Goal: Find specific page/section: Find specific page/section

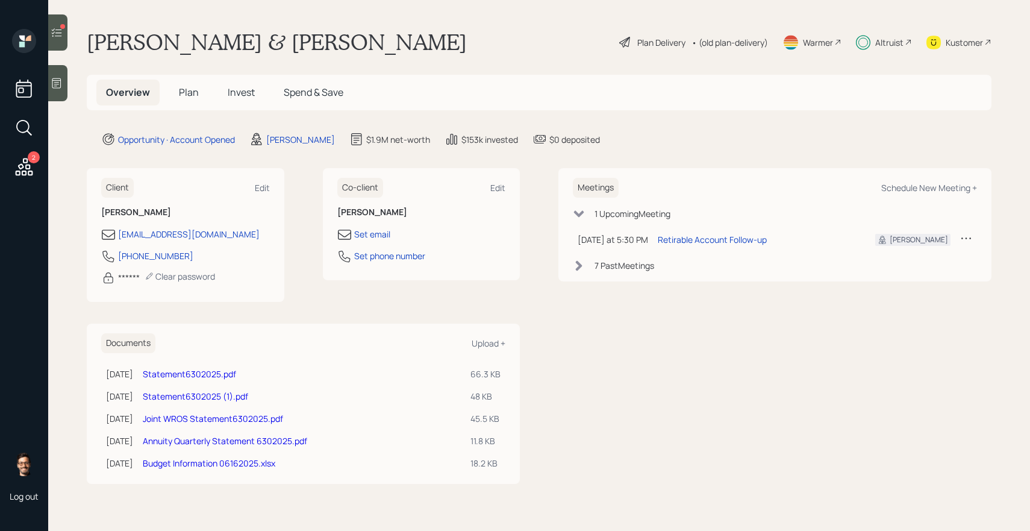
click at [55, 33] on icon at bounding box center [57, 33] width 12 height 12
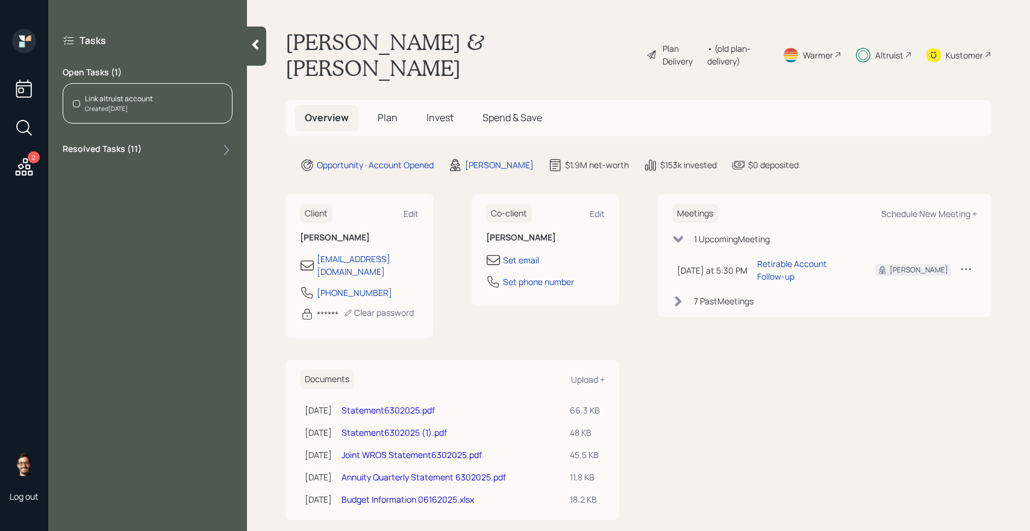
click at [122, 152] on label "Resolved Tasks ( 11 )" at bounding box center [102, 150] width 79 height 14
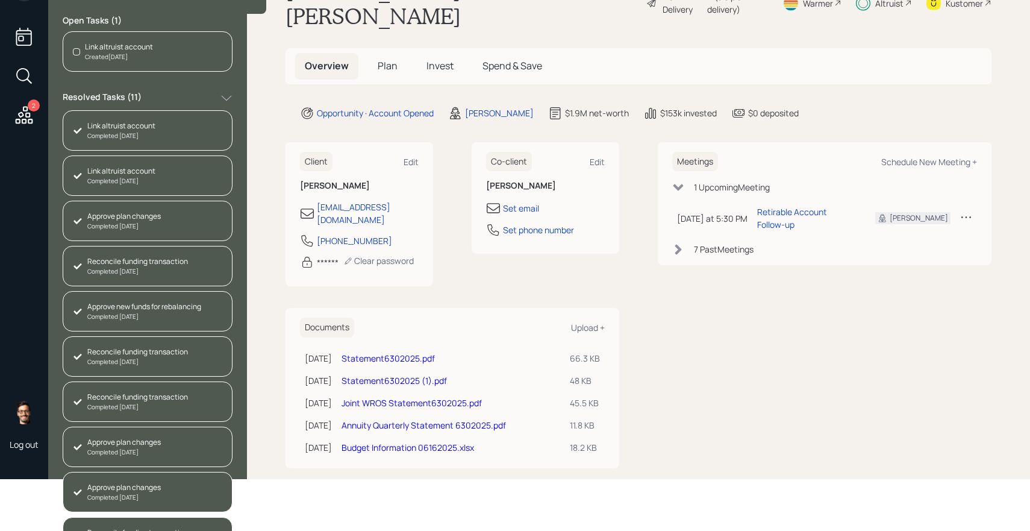
scroll to position [128, 0]
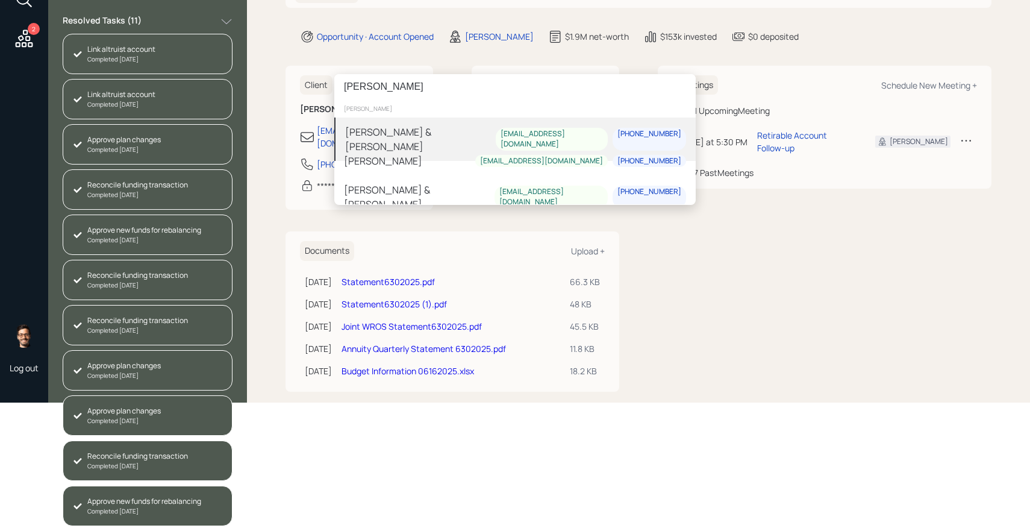
type input "michael blevins"
